Goal: Browse casually: Explore the website without a specific task or goal

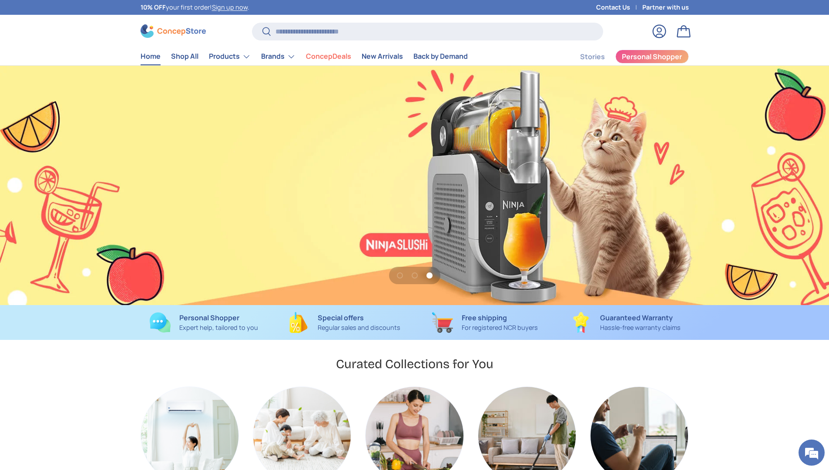
scroll to position [0, 1659]
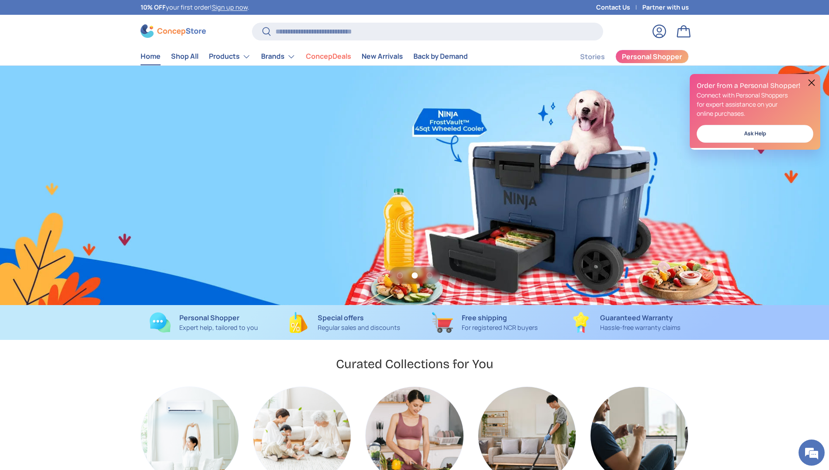
scroll to position [0, 1659]
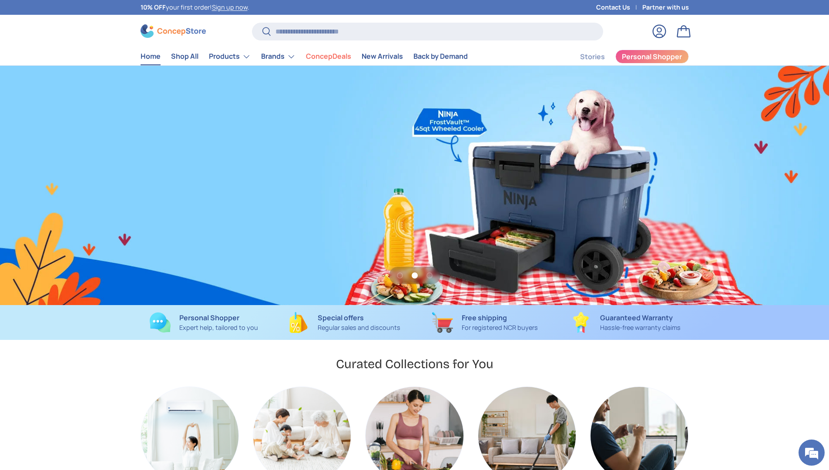
scroll to position [0, 829]
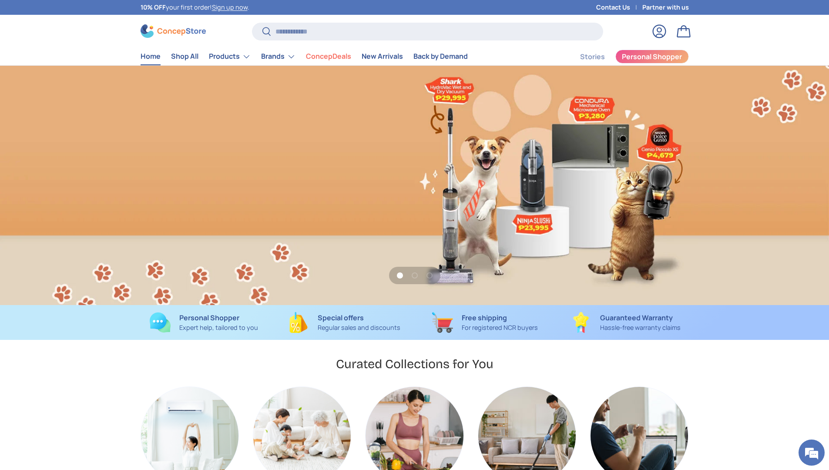
scroll to position [0, 829]
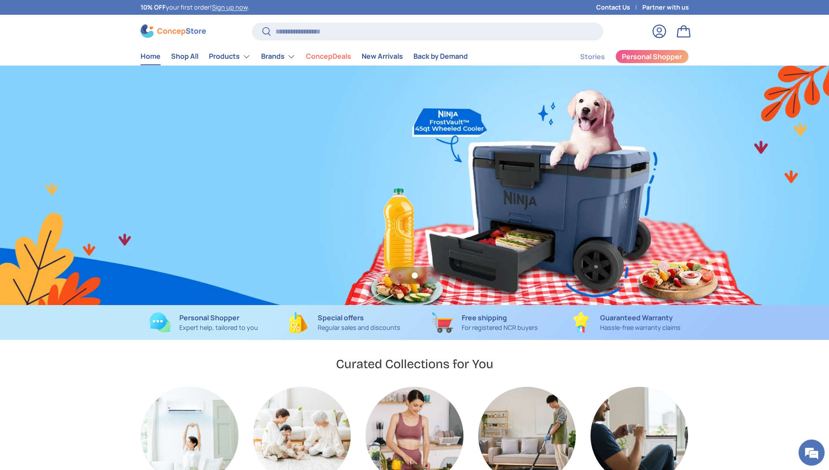
scroll to position [0, 1659]
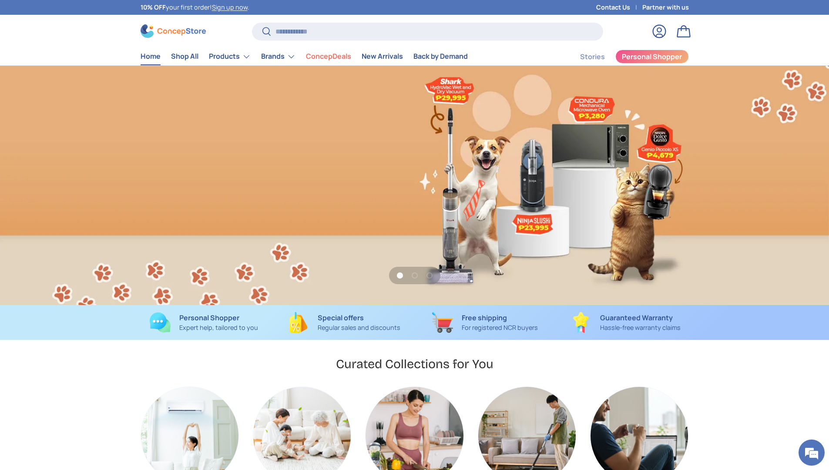
scroll to position [0, 829]
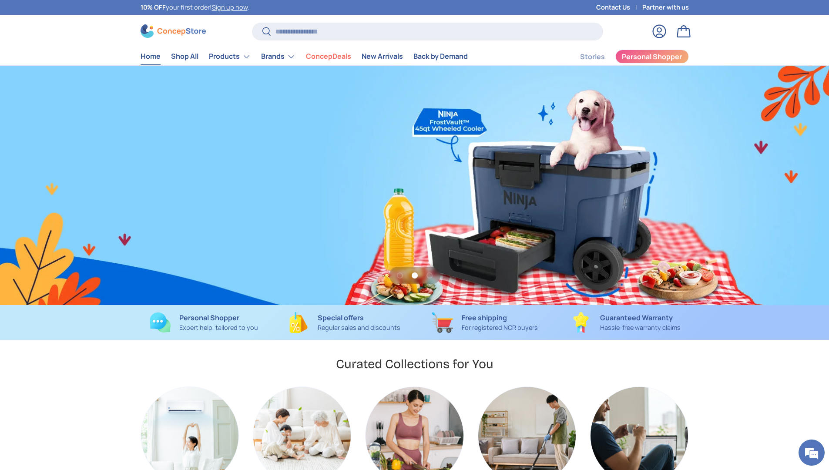
scroll to position [0, 1659]
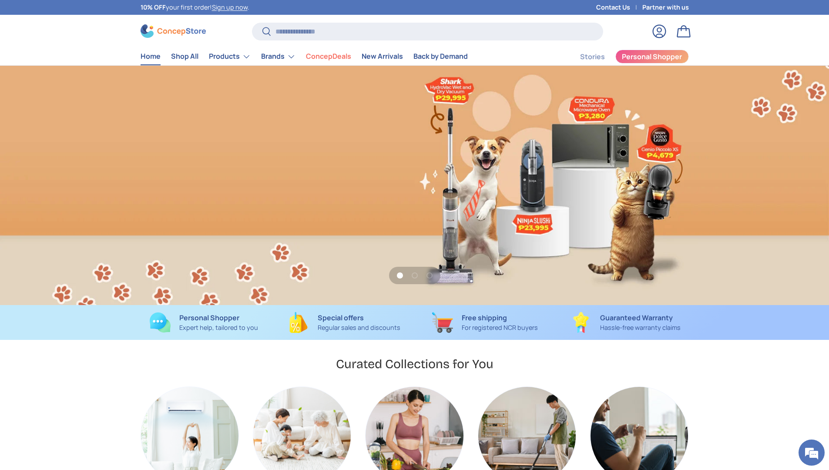
scroll to position [0, 829]
